Goal: Transaction & Acquisition: Purchase product/service

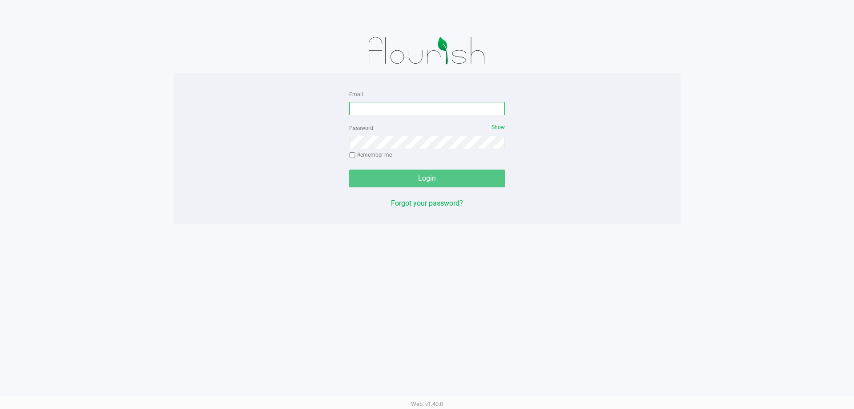
click at [427, 110] on input "Email" at bounding box center [427, 108] width 156 height 13
type input "[EMAIL_ADDRESS][DOMAIN_NAME]"
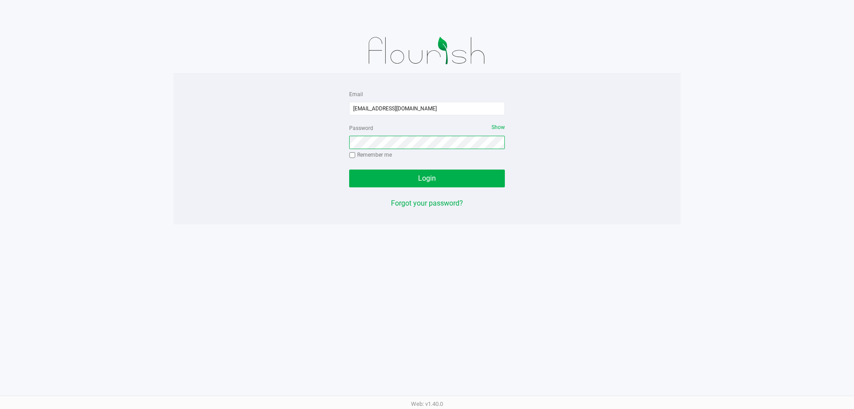
click at [349, 170] on button "Login" at bounding box center [427, 179] width 156 height 18
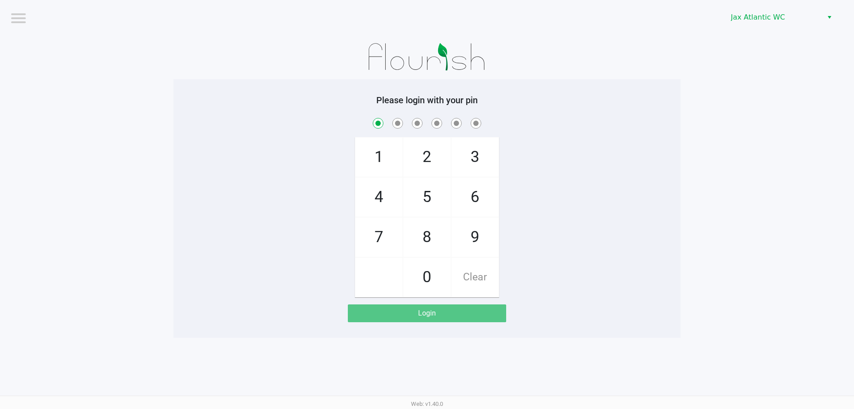
checkbox input "true"
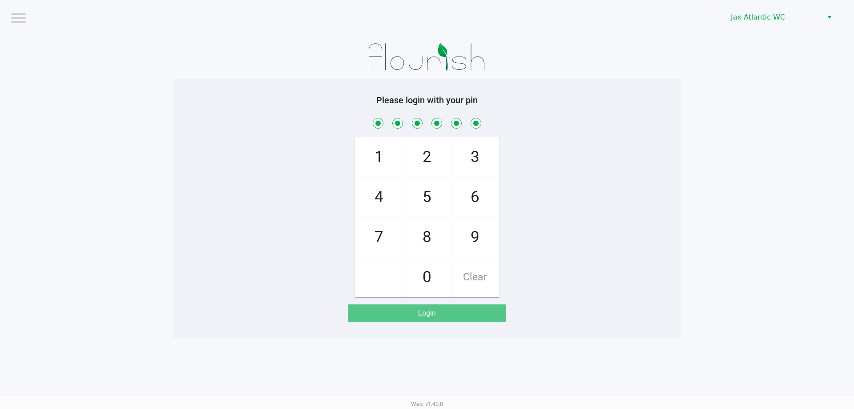
checkbox input "true"
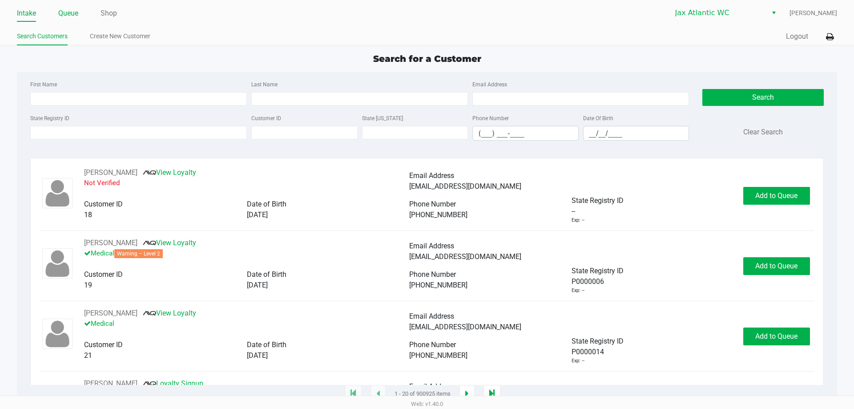
click at [71, 11] on link "Queue" at bounding box center [68, 13] width 20 height 12
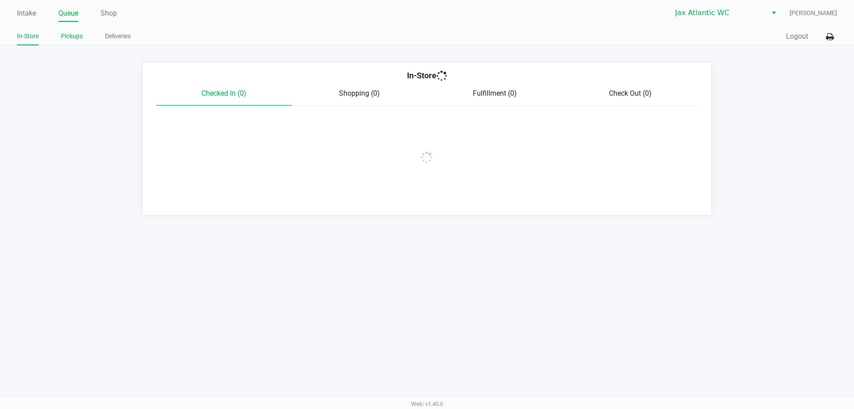
click at [73, 32] on link "Pickups" at bounding box center [72, 36] width 22 height 11
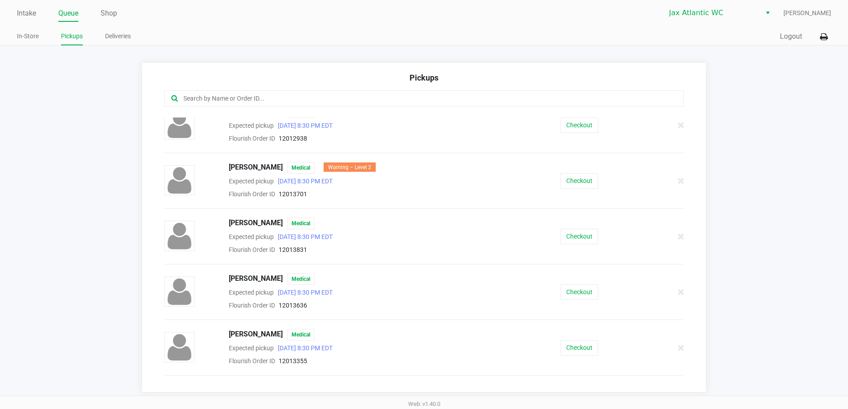
scroll to position [356, 0]
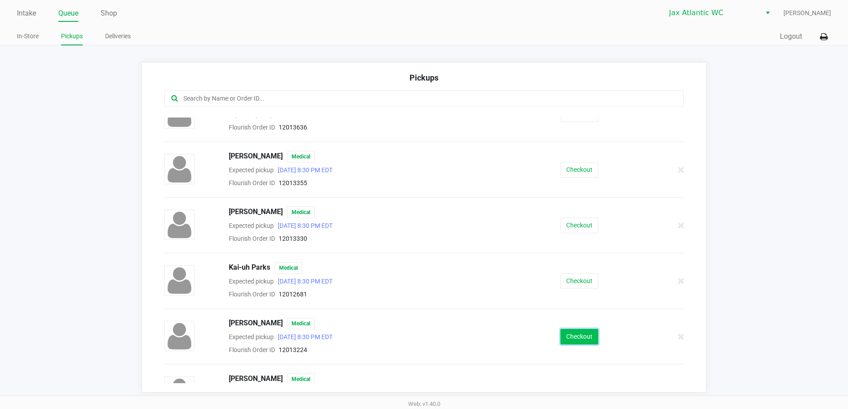
click at [562, 335] on button "Checkout" at bounding box center [579, 337] width 38 height 16
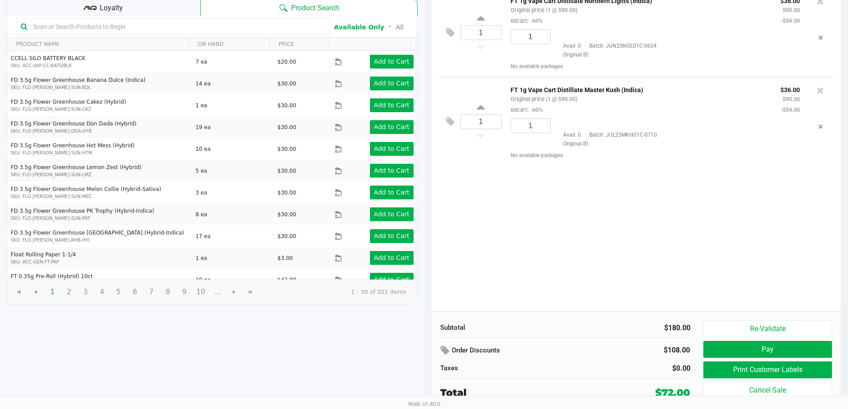
scroll to position [91, 0]
click at [787, 374] on button "Print Customer Labels" at bounding box center [767, 369] width 128 height 17
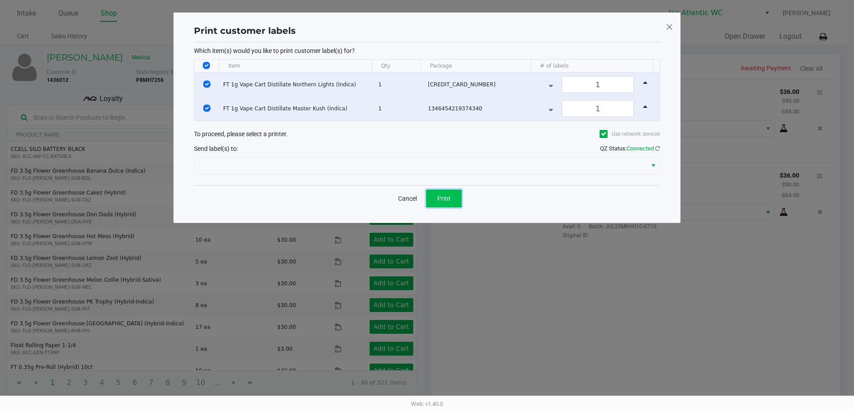
click at [455, 198] on button "Print" at bounding box center [444, 199] width 36 height 18
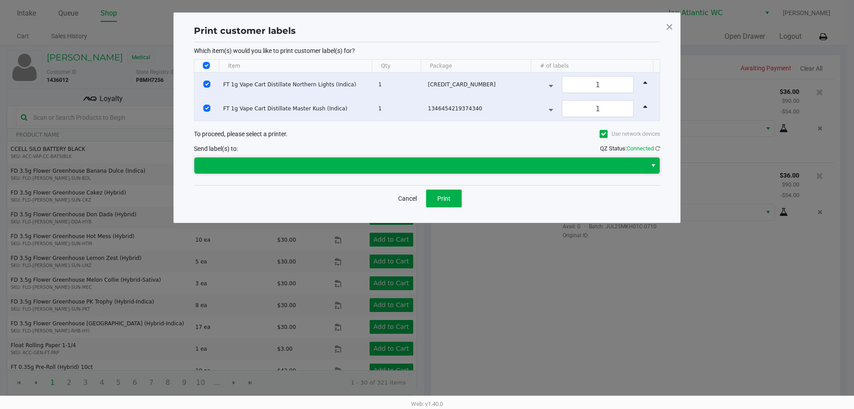
click at [274, 167] on span at bounding box center [421, 165] width 442 height 11
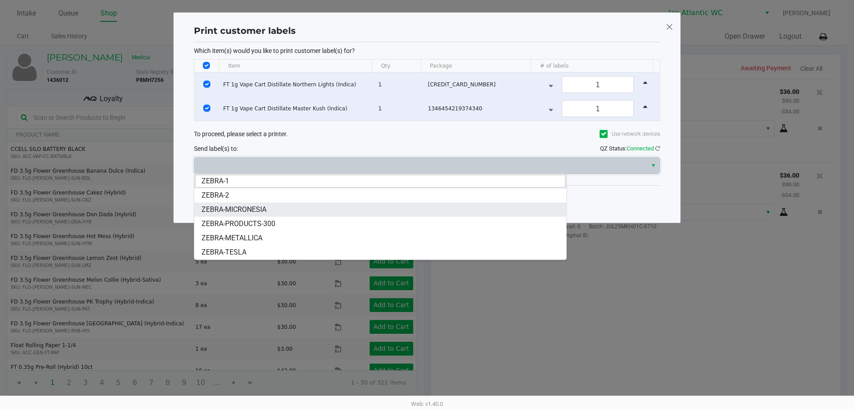
click at [265, 206] on span "ZEBRA-MICRONESIA" at bounding box center [234, 209] width 65 height 11
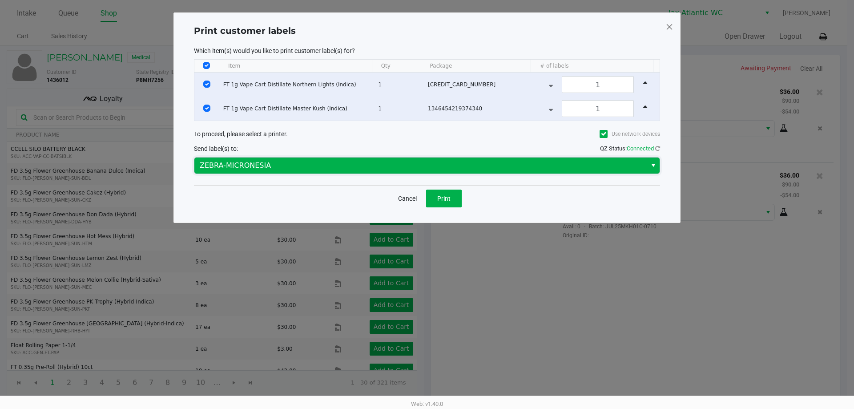
click at [278, 166] on span "ZEBRA-MICRONESIA" at bounding box center [421, 165] width 442 height 11
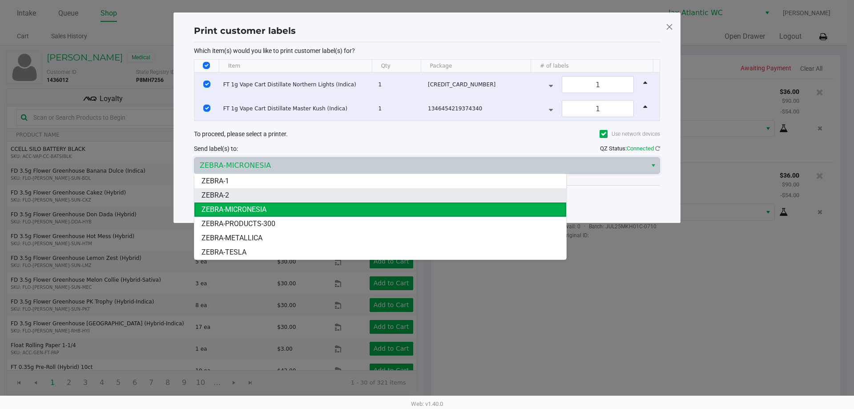
click at [263, 192] on li "ZEBRA-2" at bounding box center [380, 195] width 372 height 14
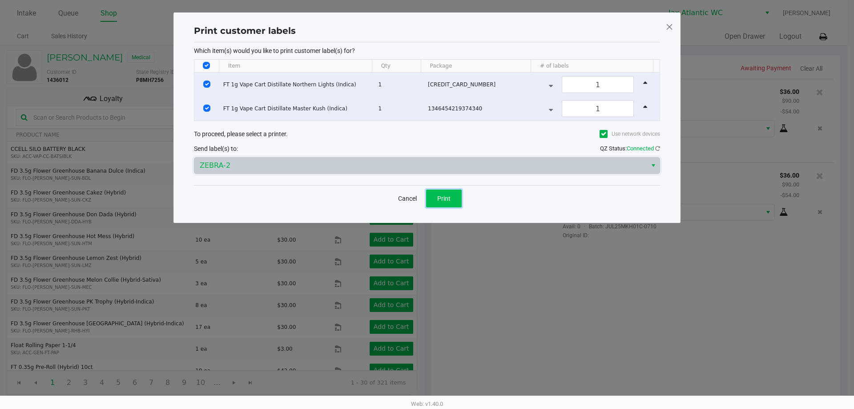
click at [439, 195] on span "Print" at bounding box center [443, 198] width 13 height 7
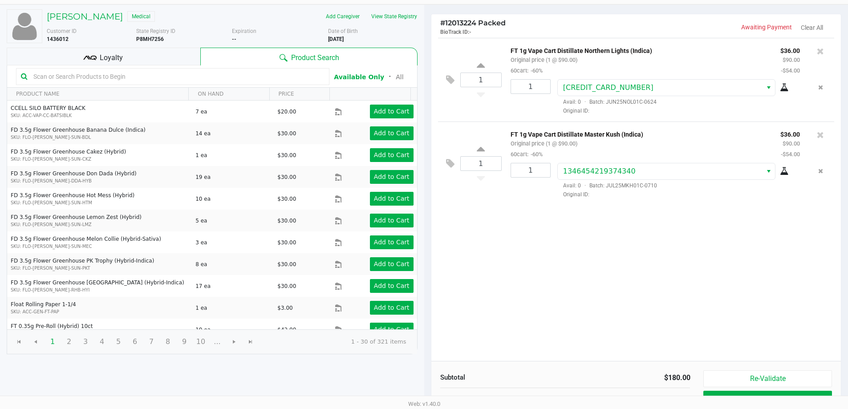
scroll to position [91, 0]
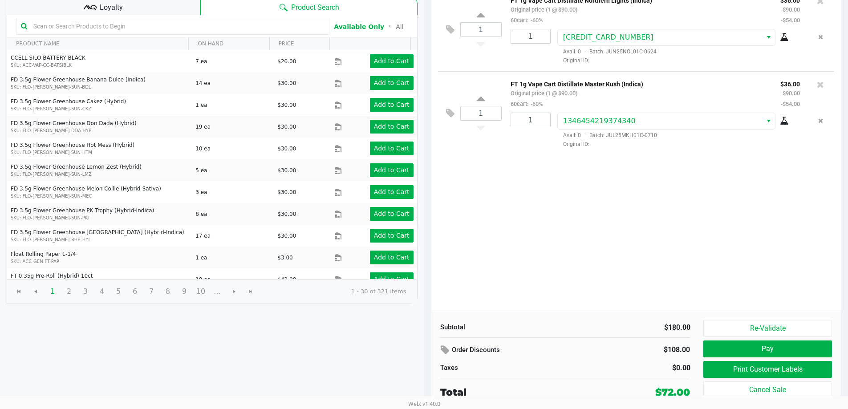
click at [783, 219] on div "1 FT 1g Vape Cart Distillate Northern Lights (Indica) Original price (1 @ $90.0…" at bounding box center [636, 149] width 410 height 323
click at [760, 348] on button "Pay" at bounding box center [767, 348] width 128 height 17
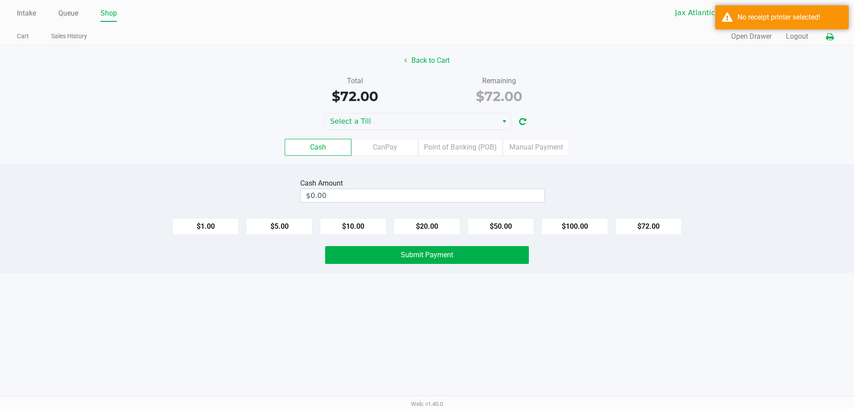
click at [833, 34] on icon at bounding box center [830, 37] width 8 height 6
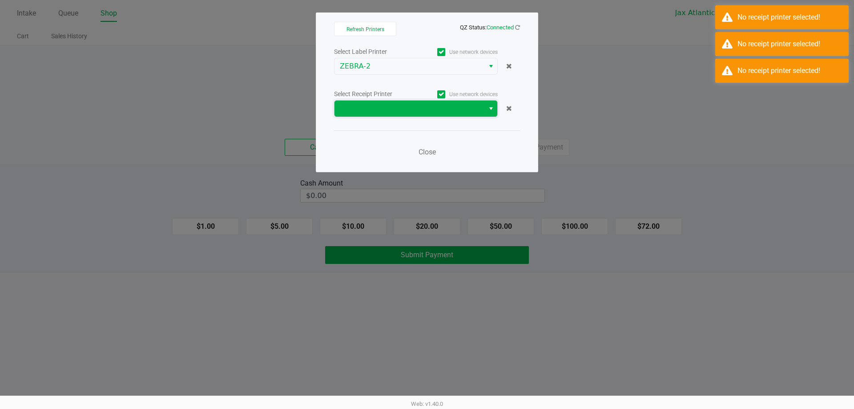
click at [384, 116] on span at bounding box center [410, 109] width 150 height 16
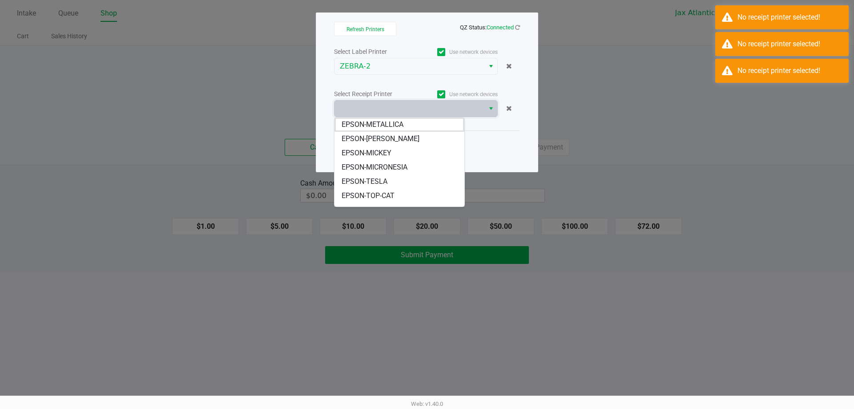
click at [390, 152] on span "EPSON-MICKEY" at bounding box center [367, 153] width 50 height 11
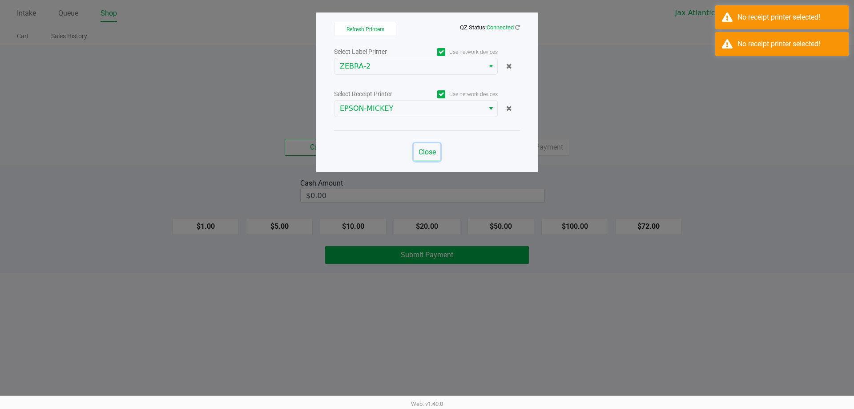
click at [430, 149] on span "Close" at bounding box center [427, 152] width 17 height 8
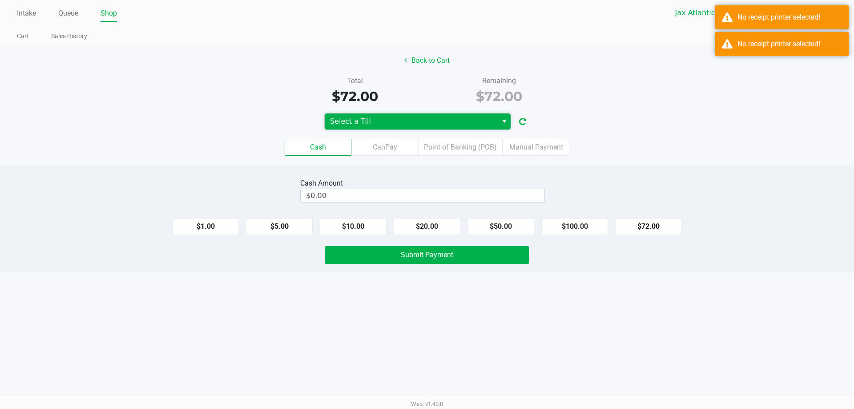
click at [392, 115] on span "Select a Till" at bounding box center [411, 121] width 173 height 16
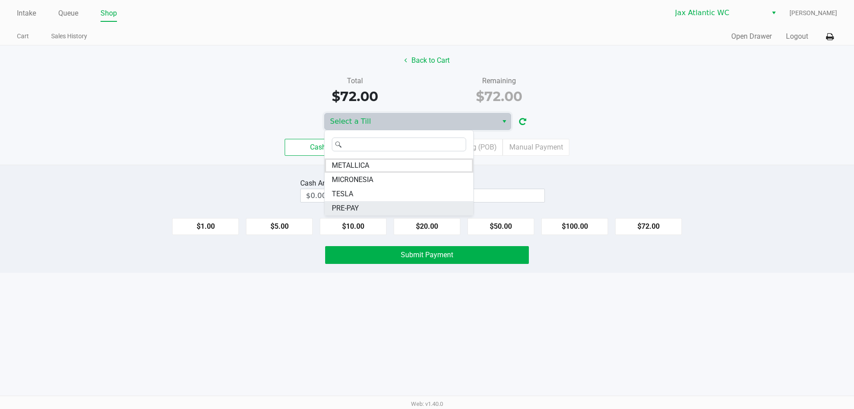
click at [372, 211] on li "PRE-PAY" at bounding box center [399, 208] width 149 height 14
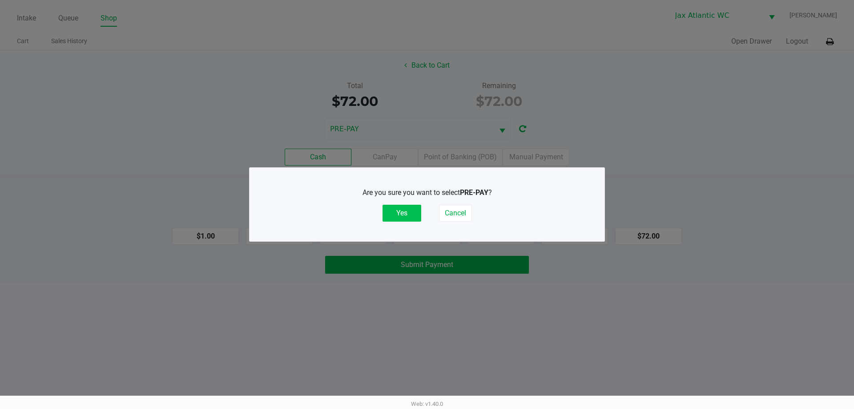
click at [400, 214] on button "Yes" at bounding box center [402, 213] width 39 height 17
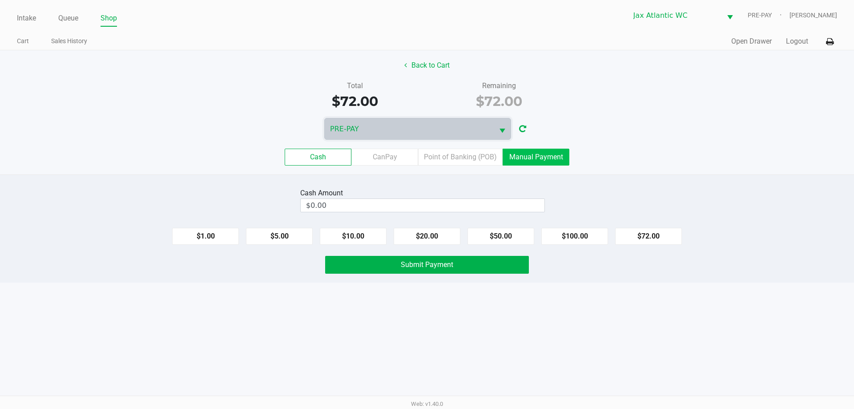
click at [527, 155] on label "Manual Payment" at bounding box center [536, 157] width 67 height 17
click at [0, 0] on 8 "Manual Payment" at bounding box center [0, 0] width 0 height 0
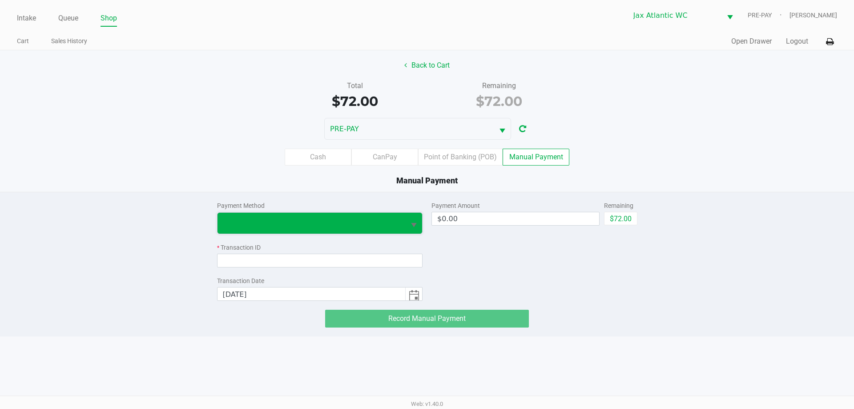
click at [391, 234] on kendo-dropdownlist at bounding box center [320, 223] width 206 height 22
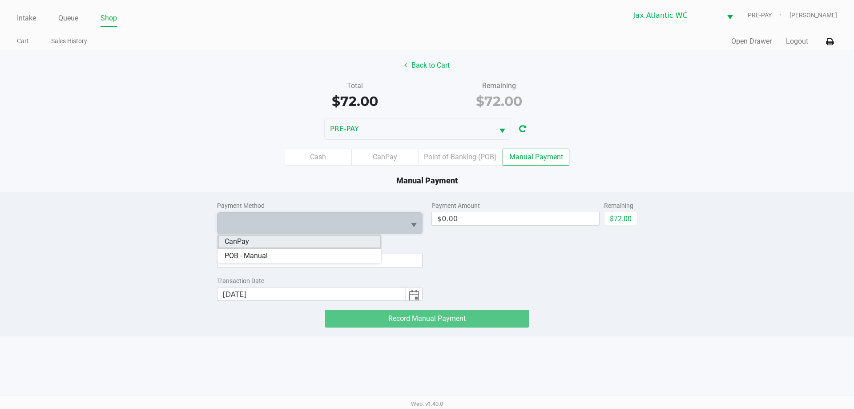
click at [282, 246] on li "CanPay" at bounding box center [300, 241] width 164 height 14
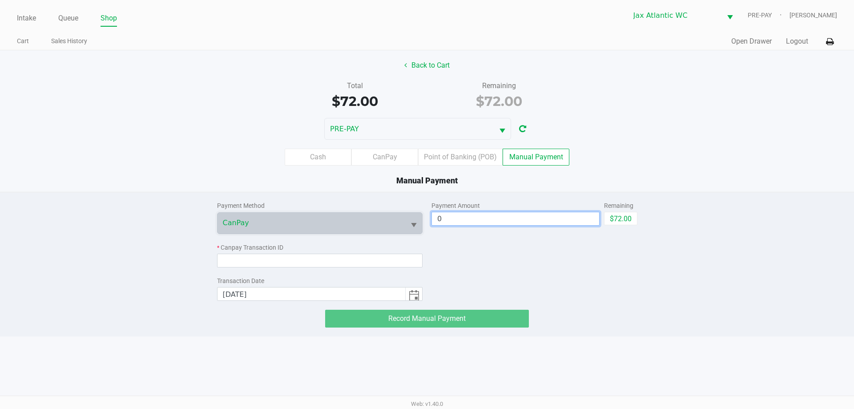
click at [523, 220] on input "0" at bounding box center [515, 218] width 167 height 13
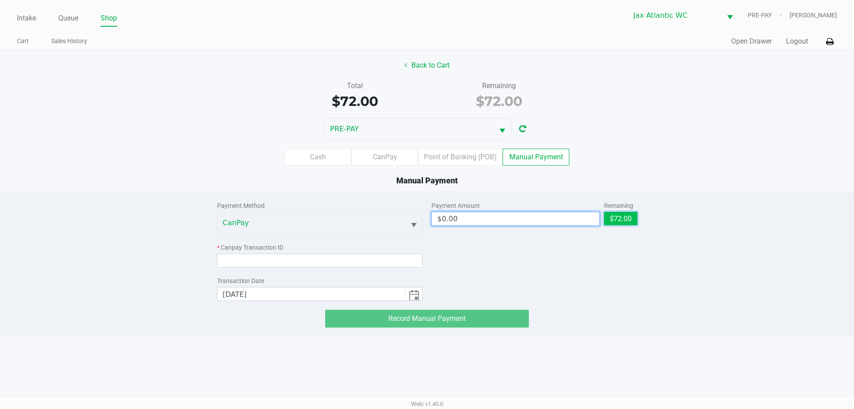
drag, startPoint x: 627, startPoint y: 216, endPoint x: 222, endPoint y: 247, distance: 407.0
click at [627, 217] on button "$72.00" at bounding box center [620, 218] width 33 height 13
type input "$72.00"
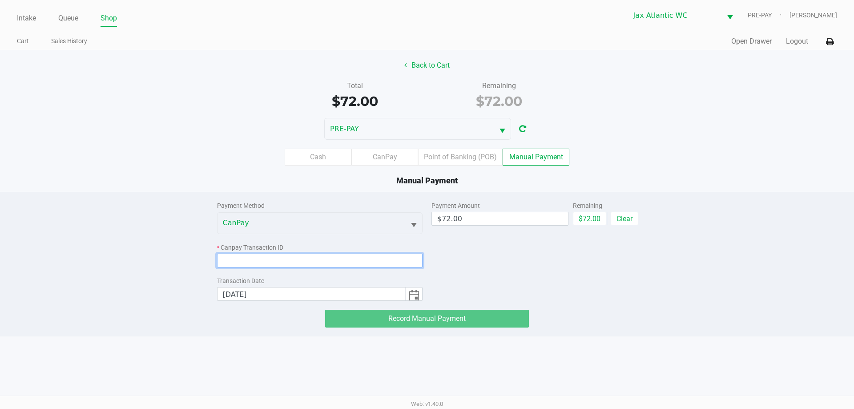
click at [247, 265] on input at bounding box center [320, 261] width 206 height 14
paste input "ENE1UMELIPEF"
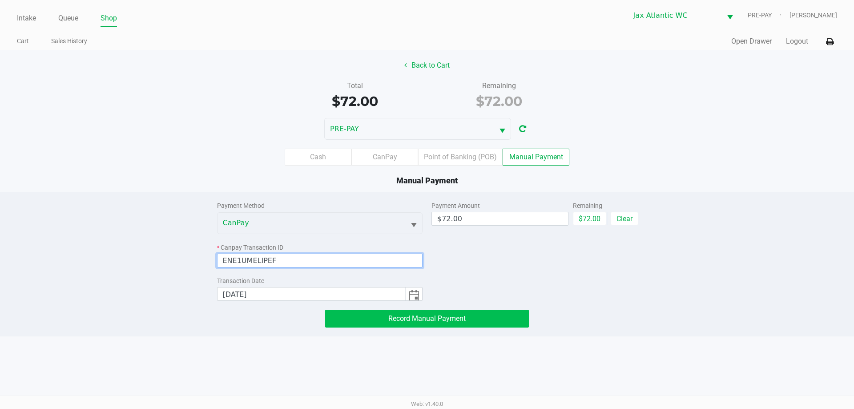
type input "ENE1UMELIPEF"
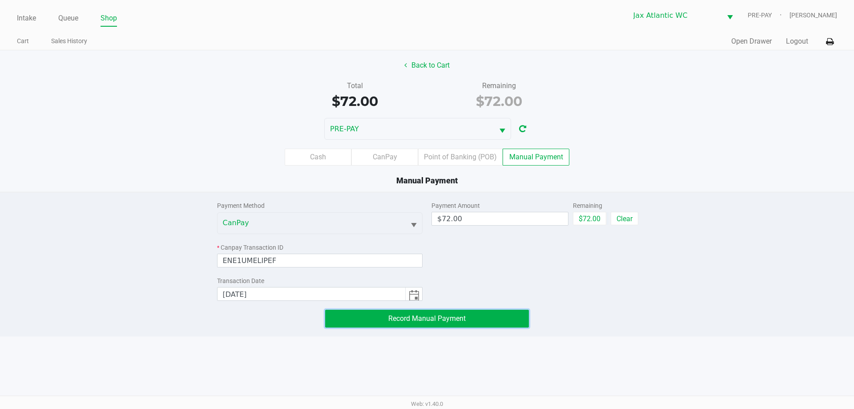
click at [383, 311] on button "Record Manual Payment" at bounding box center [427, 319] width 204 height 18
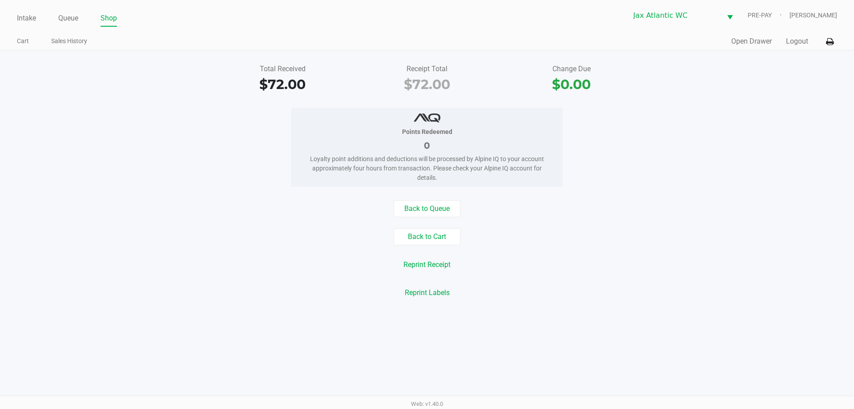
click at [800, 44] on button "Logout" at bounding box center [797, 41] width 22 height 11
